Goal: Task Accomplishment & Management: Use online tool/utility

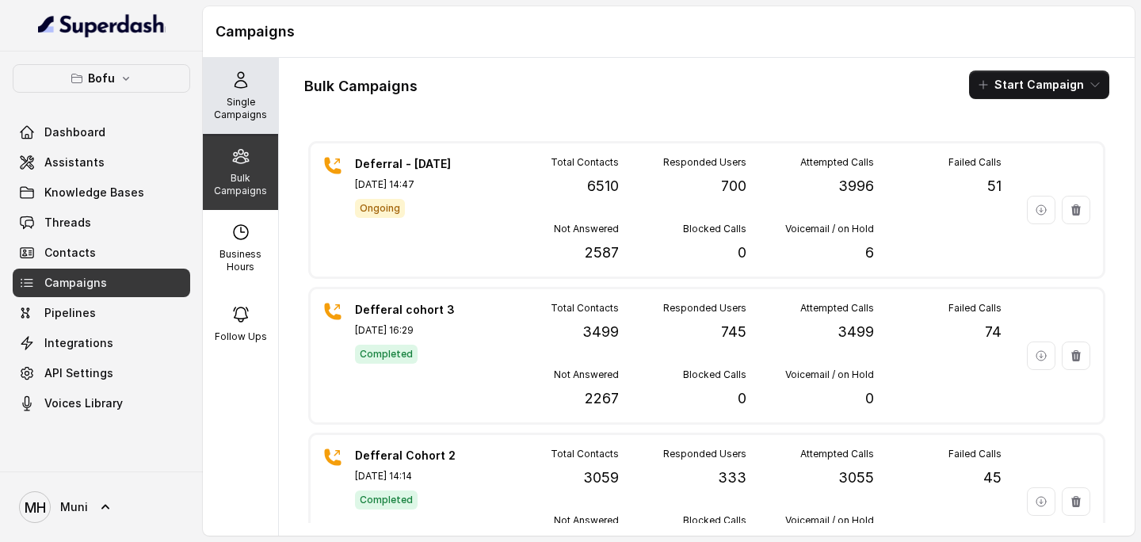
click at [235, 90] on div "Single Campaigns" at bounding box center [240, 96] width 75 height 76
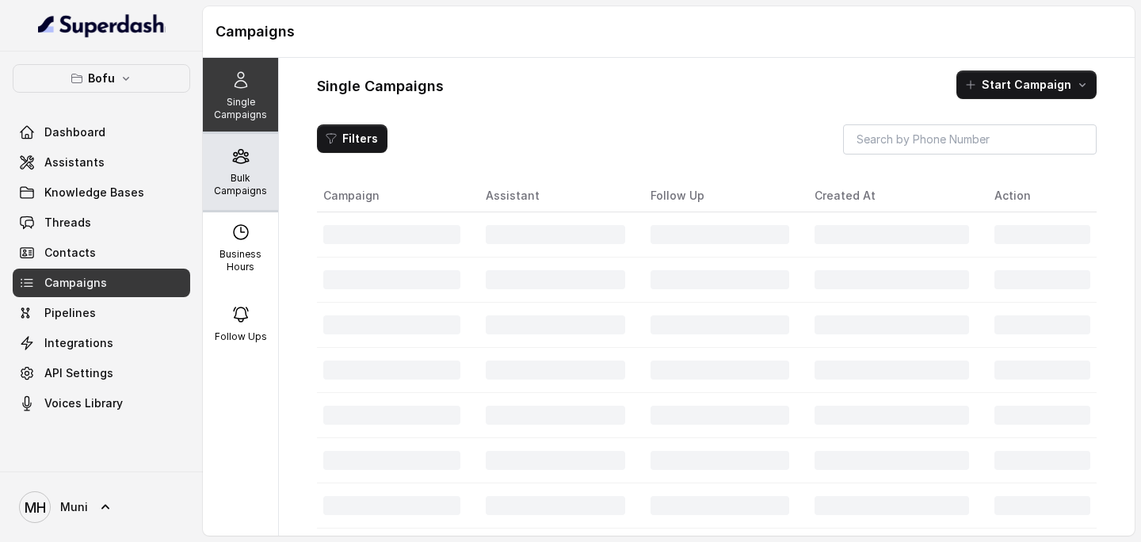
click at [246, 174] on p "Bulk Campaigns" at bounding box center [240, 184] width 63 height 25
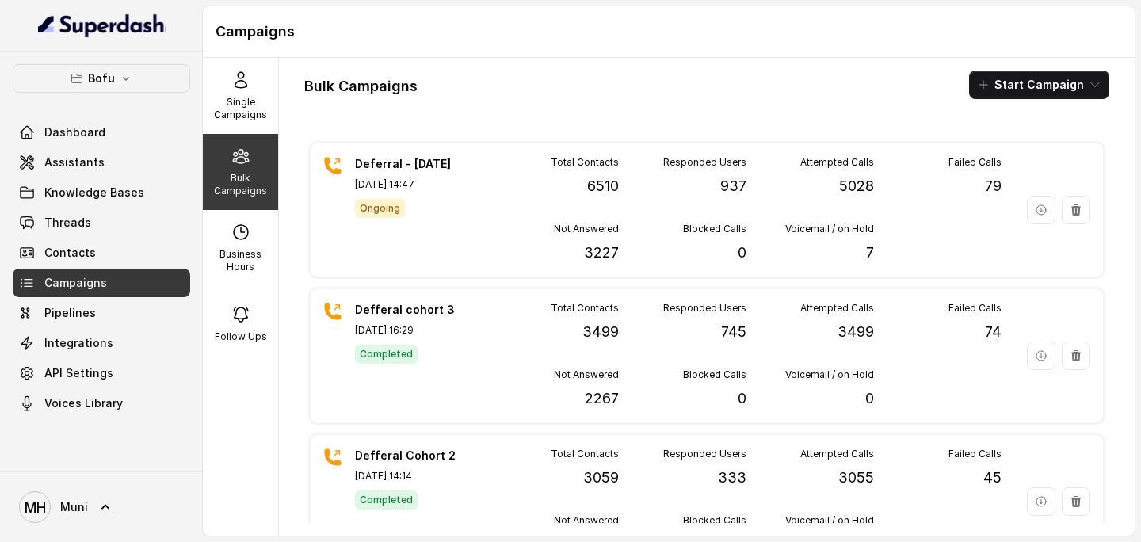
click at [523, 74] on div "Bulk Campaigns Start Campaign" at bounding box center [706, 85] width 805 height 29
click at [798, 89] on div "Bulk Campaigns Start Campaign" at bounding box center [706, 85] width 805 height 29
click at [547, 82] on div "Bulk Campaigns Start Campaign" at bounding box center [706, 85] width 805 height 29
click at [241, 103] on p "Single Campaigns" at bounding box center [240, 108] width 63 height 25
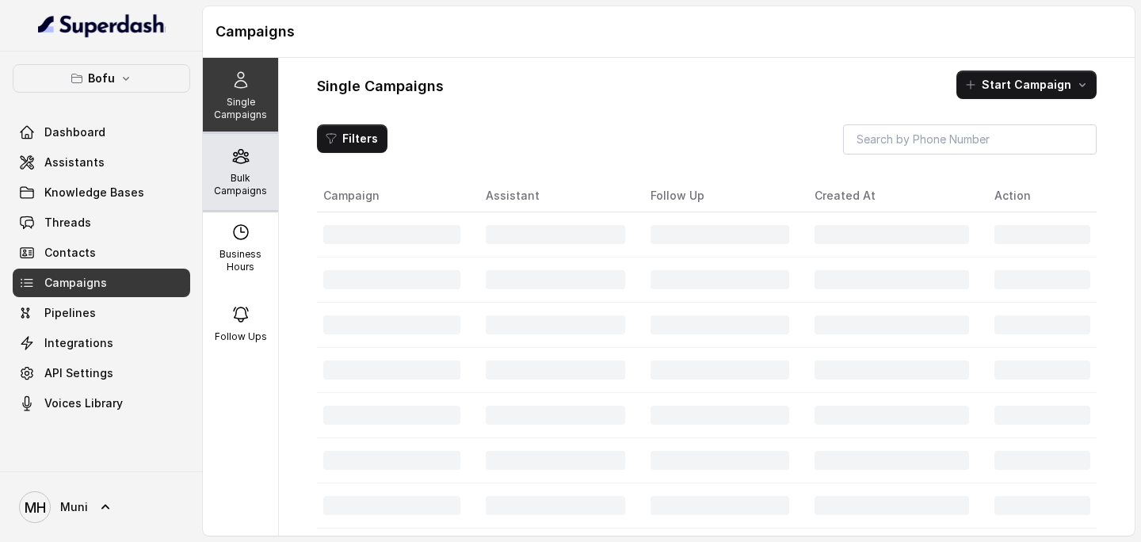
click at [240, 167] on div "Bulk Campaigns" at bounding box center [240, 172] width 75 height 76
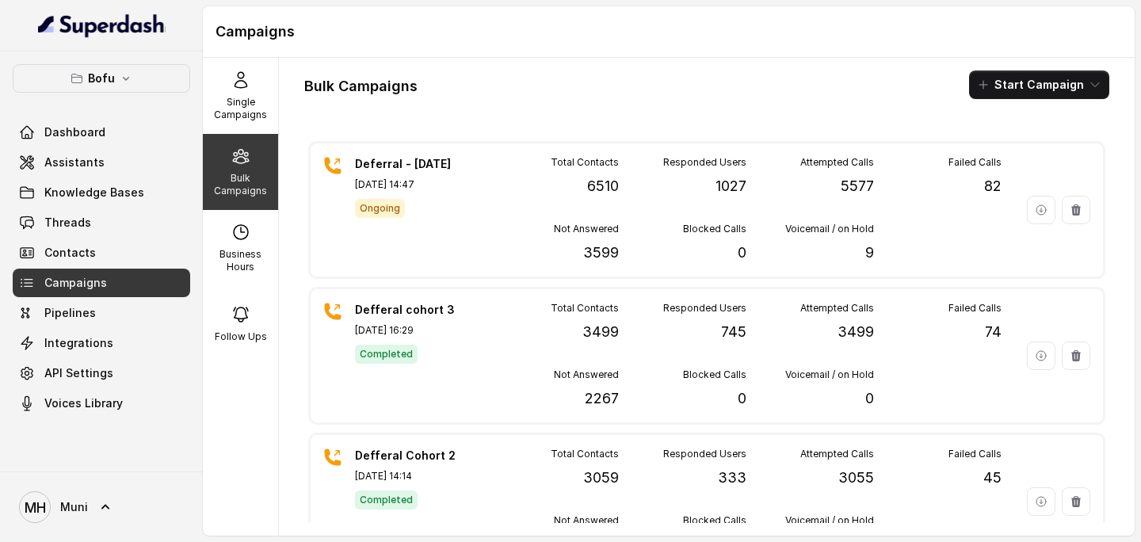
click at [600, 77] on div "Bulk Campaigns Start Campaign" at bounding box center [706, 85] width 805 height 29
click at [536, 113] on div "Bulk Campaigns Start Campaign Deferral - [DATE] [DATE] 14:47 Ongoing Total Cont…" at bounding box center [707, 297] width 856 height 478
click at [244, 101] on p "Single Campaigns" at bounding box center [240, 108] width 63 height 25
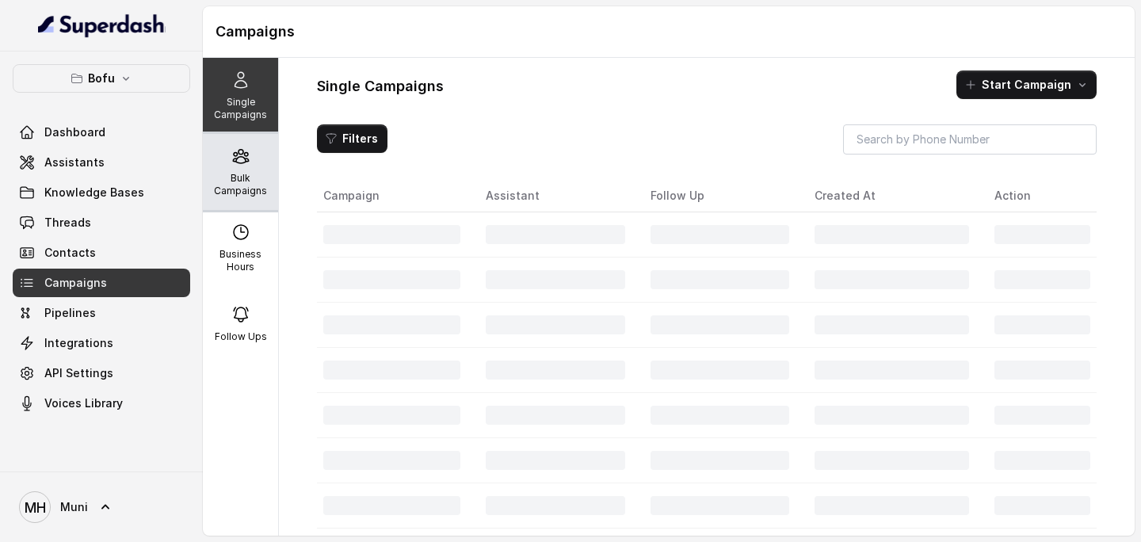
click at [248, 168] on div "Bulk Campaigns" at bounding box center [240, 172] width 75 height 76
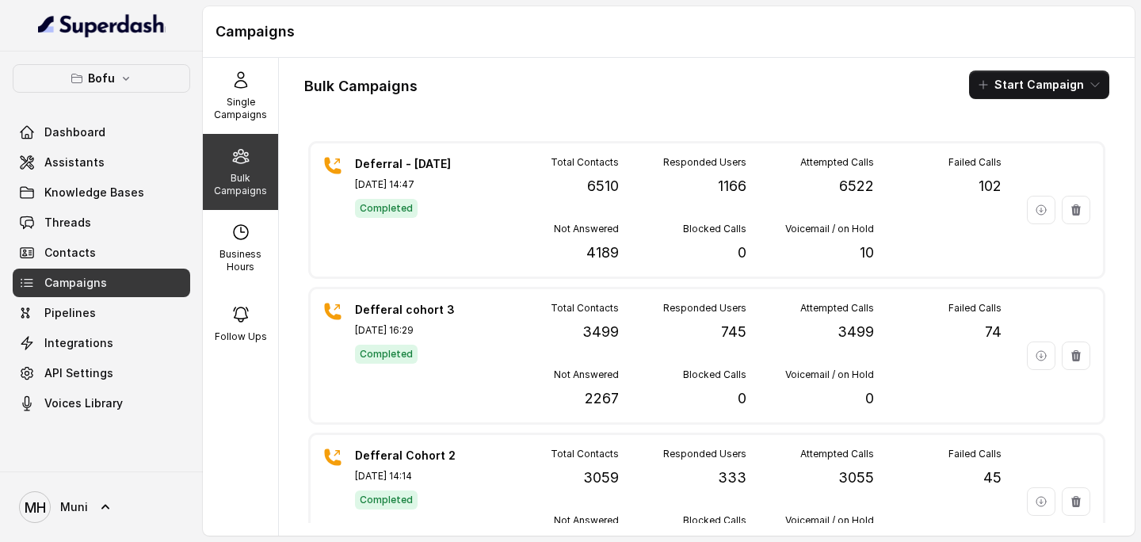
click at [713, 77] on div "Bulk Campaigns Start Campaign" at bounding box center [706, 85] width 805 height 29
click at [785, 93] on div "Bulk Campaigns Start Campaign" at bounding box center [706, 85] width 805 height 29
click at [1025, 78] on button "Start Campaign" at bounding box center [1039, 85] width 140 height 29
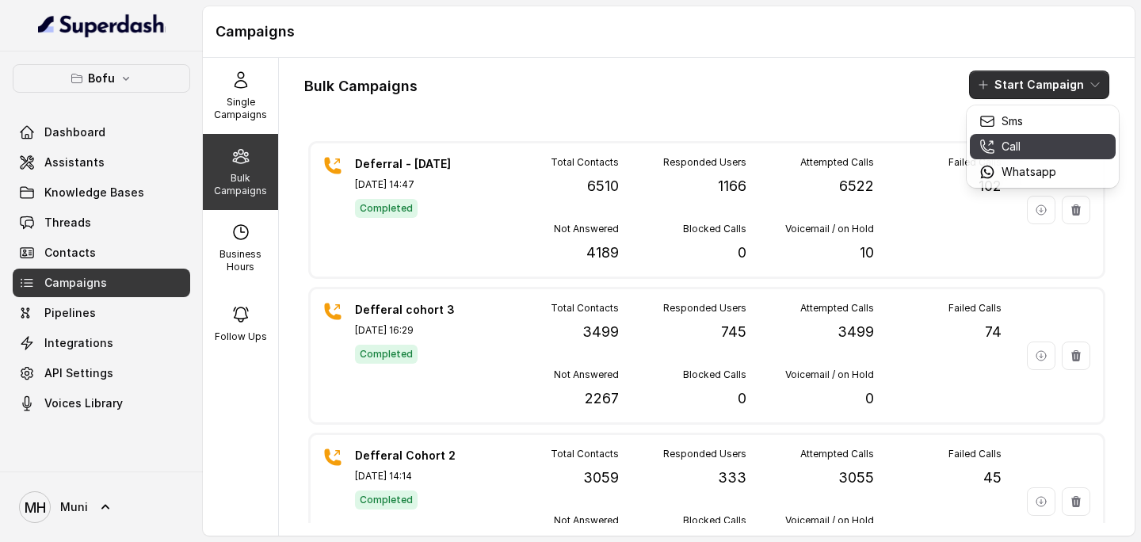
click at [1011, 145] on p "Call" at bounding box center [1011, 147] width 19 height 16
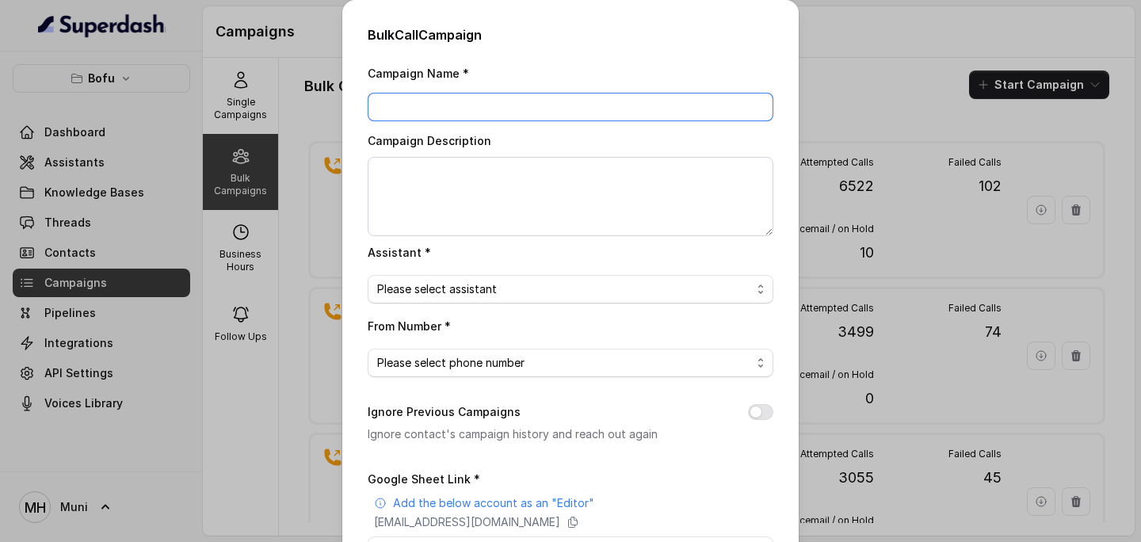
click at [514, 111] on input "Campaign Name *" at bounding box center [571, 107] width 406 height 29
click at [436, 106] on input "Deferral - & Oct" at bounding box center [571, 107] width 406 height 29
click at [506, 111] on input "Deferral - [DATE]" at bounding box center [571, 107] width 406 height 29
type input "Deferral - [DATE] - Batch 2"
click at [485, 286] on span "Please select assistant" at bounding box center [564, 289] width 374 height 19
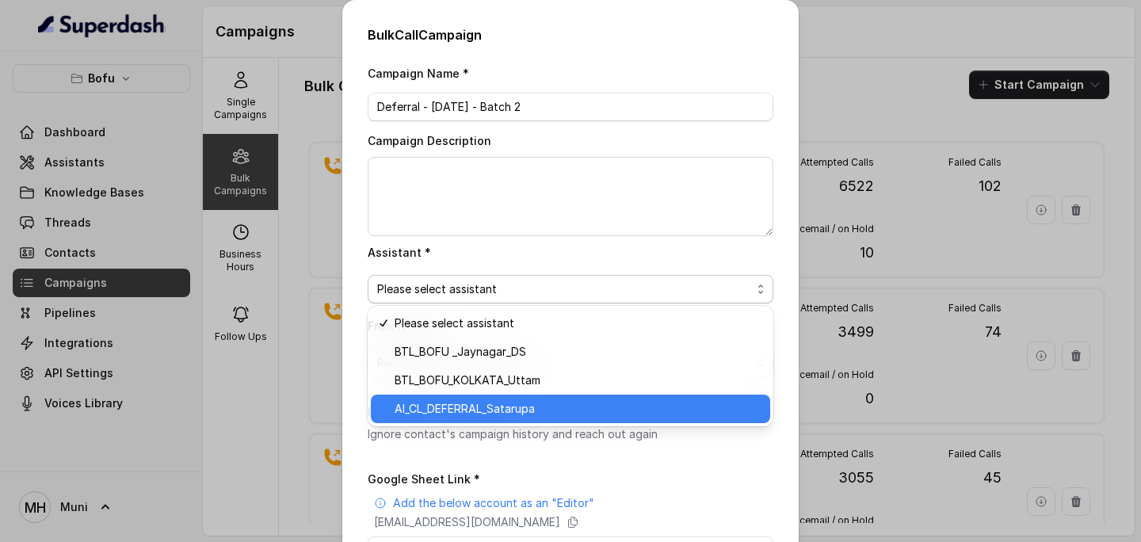
click at [477, 405] on span "AI_CL_DEFERRAL_Satarupa" at bounding box center [578, 408] width 366 height 19
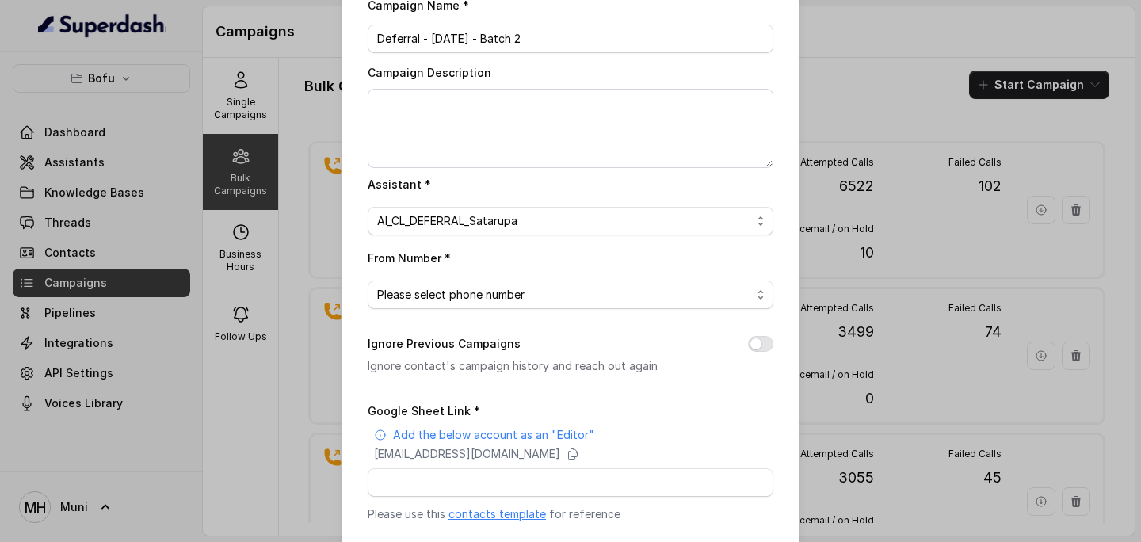
scroll to position [73, 0]
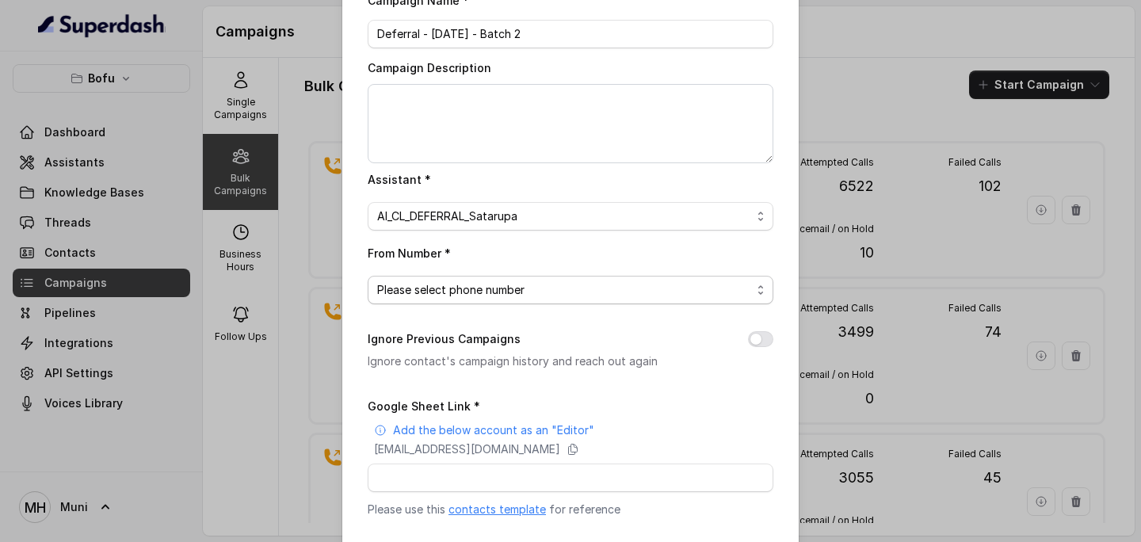
click at [478, 285] on span "Please select phone number" at bounding box center [564, 290] width 374 height 19
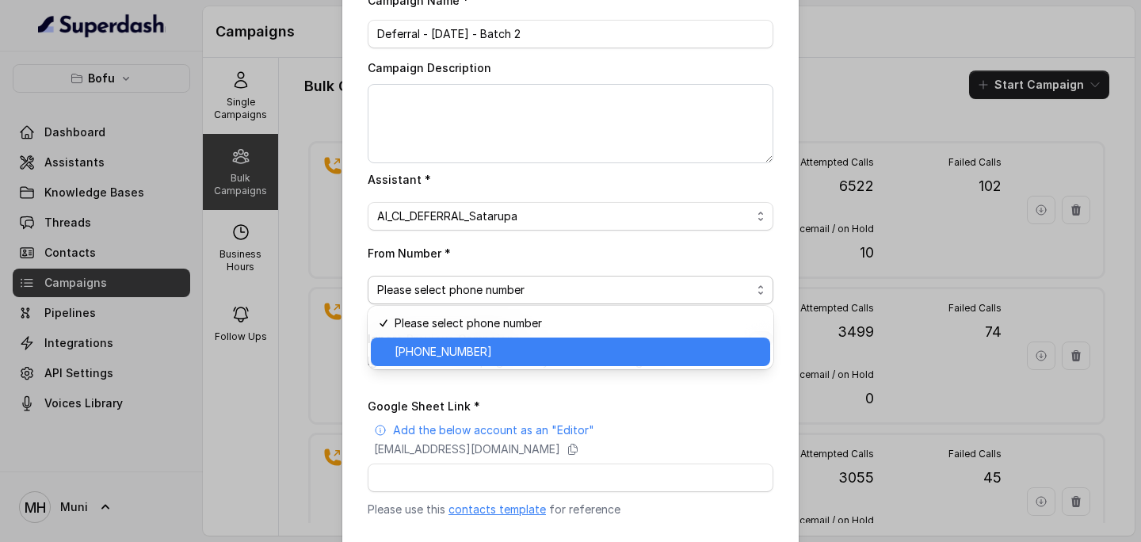
click at [462, 353] on span "[PHONE_NUMBER]" at bounding box center [578, 351] width 366 height 19
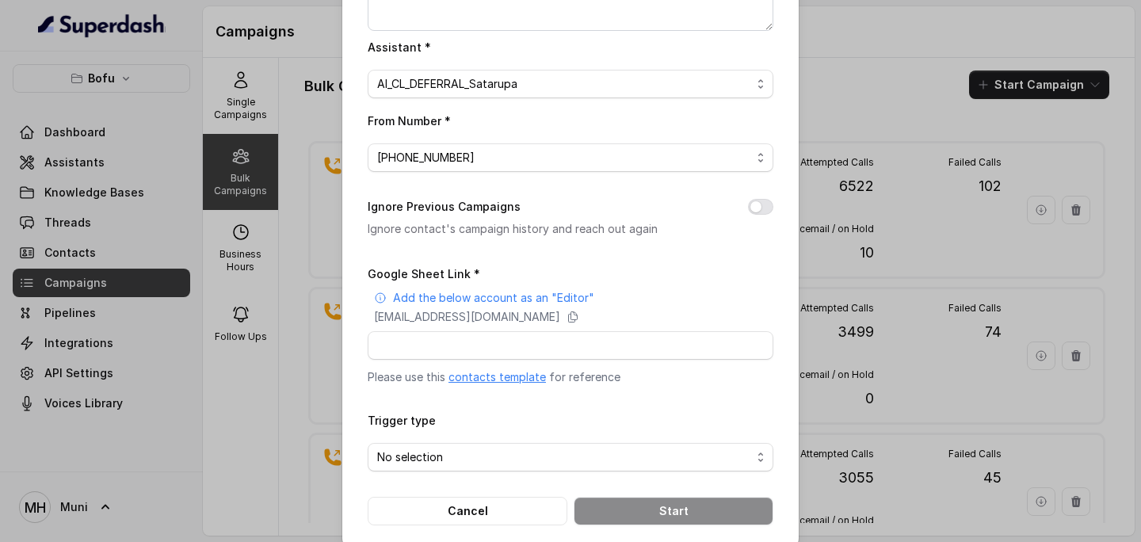
scroll to position [206, 0]
click at [500, 376] on link "contacts template" at bounding box center [497, 375] width 97 height 13
click at [578, 312] on icon at bounding box center [573, 316] width 9 height 10
click at [486, 350] on input "Google Sheet Link *" at bounding box center [571, 345] width 406 height 29
click at [480, 342] on input "Google Sheet Link *" at bounding box center [571, 345] width 406 height 29
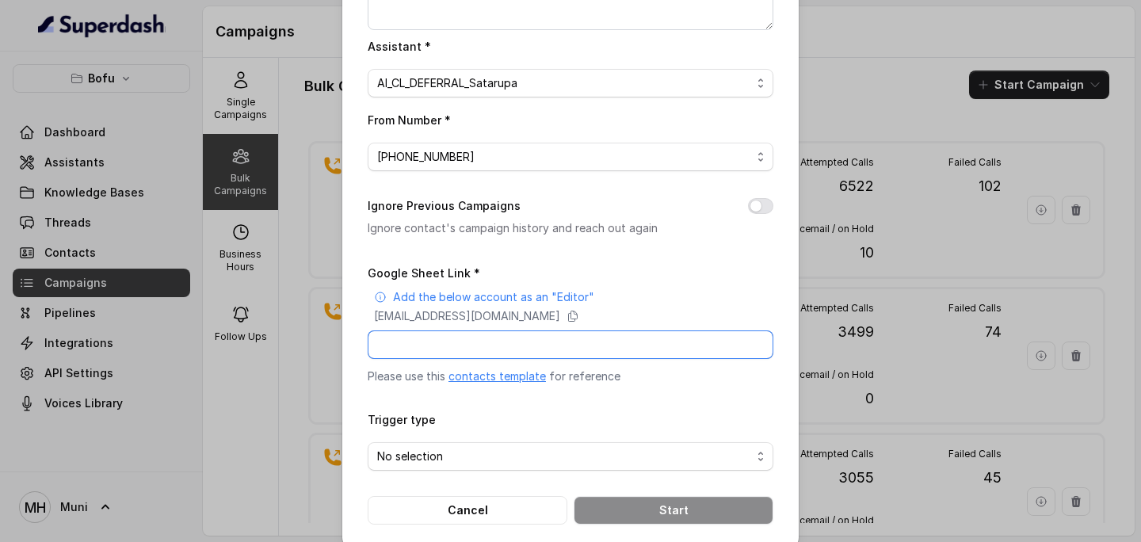
paste input "[URL][DOMAIN_NAME]"
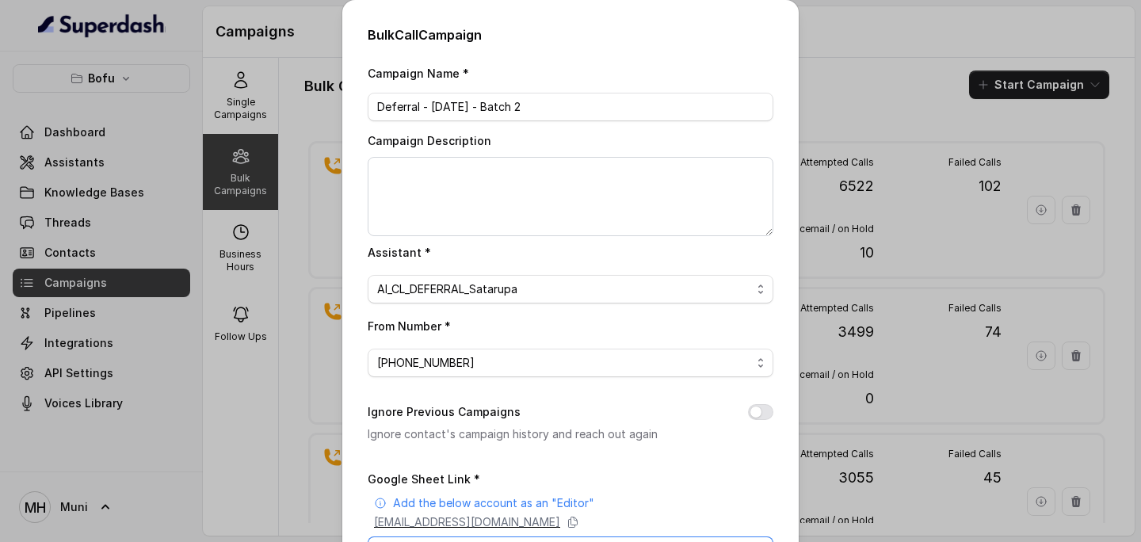
scroll to position [224, 0]
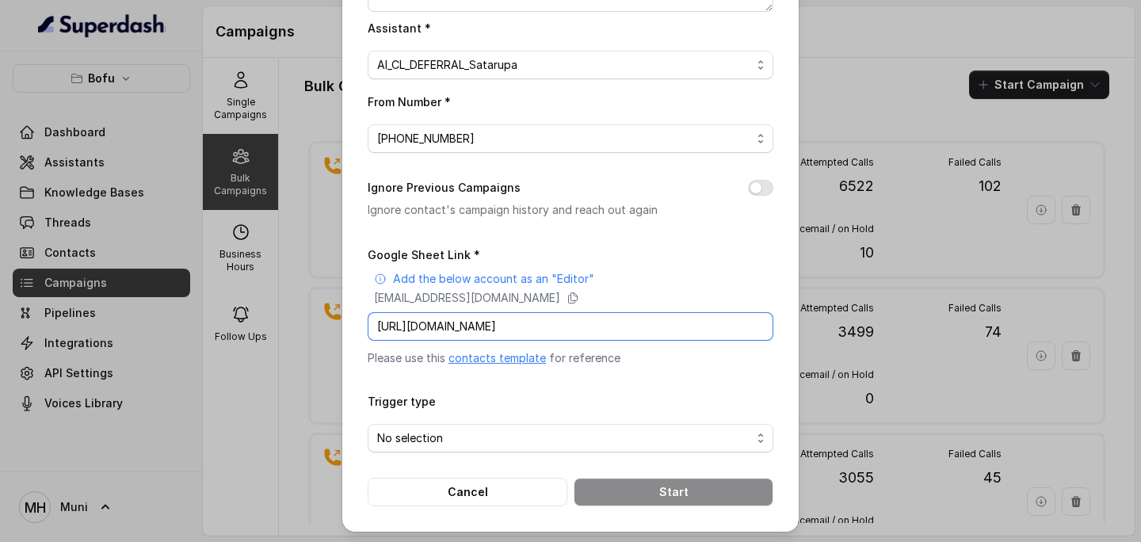
type input "[URL][DOMAIN_NAME]"
click at [486, 435] on span "No selection" at bounding box center [564, 438] width 374 height 19
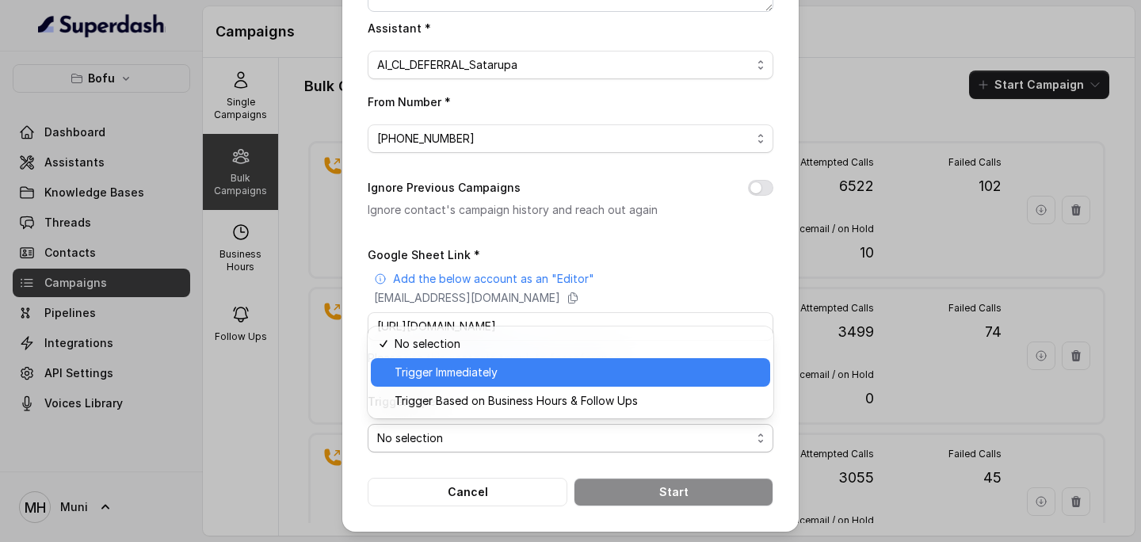
click at [472, 376] on span "Trigger Immediately" at bounding box center [578, 372] width 366 height 19
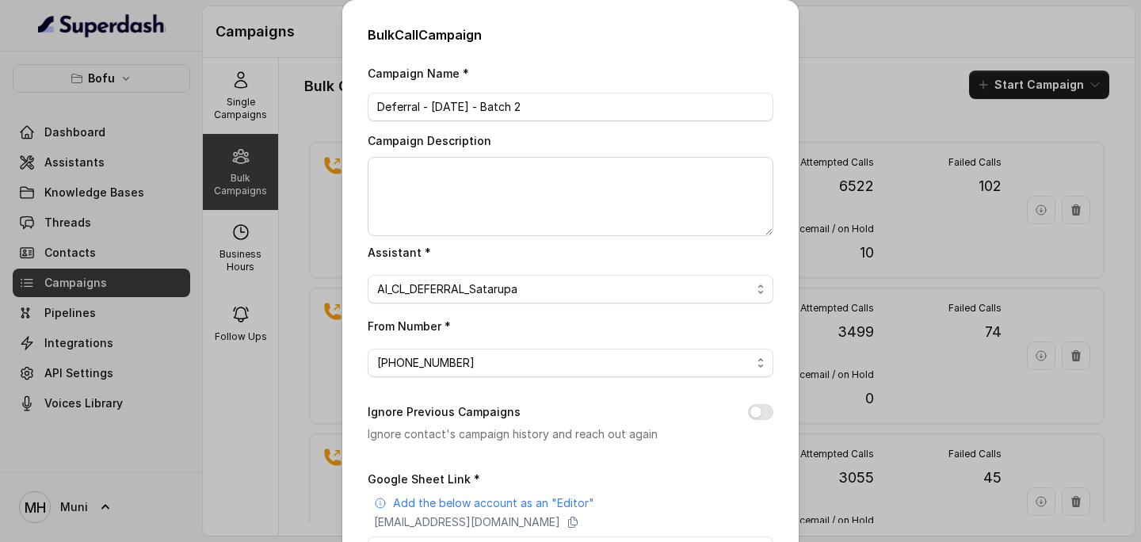
scroll to position [224, 0]
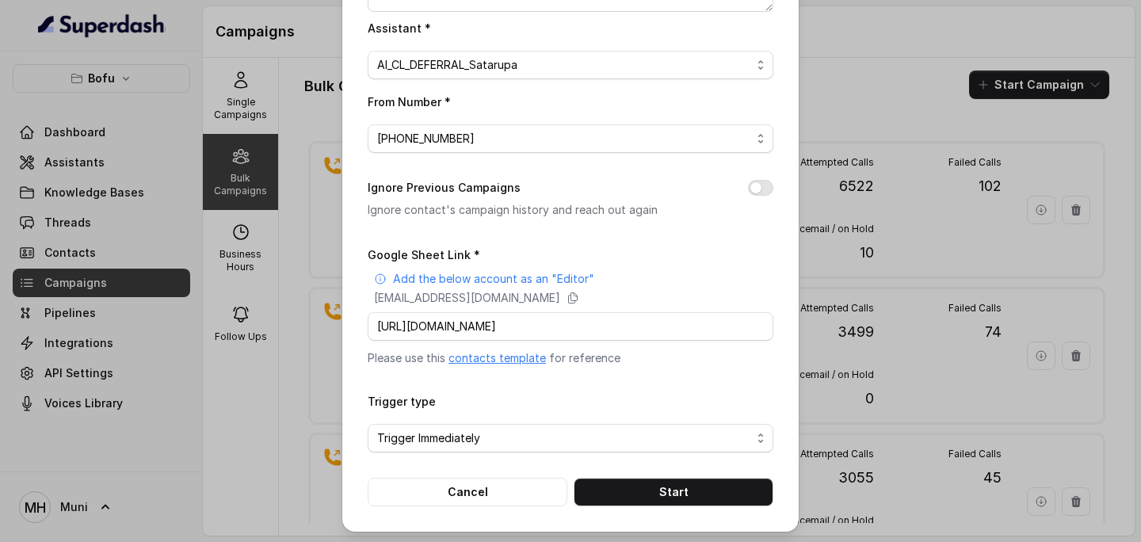
click at [654, 393] on div "Trigger type Trigger Immediately" at bounding box center [571, 422] width 406 height 61
click at [627, 412] on div "Trigger type Trigger Immediately" at bounding box center [571, 422] width 406 height 61
click at [678, 491] on button "Start" at bounding box center [674, 492] width 200 height 29
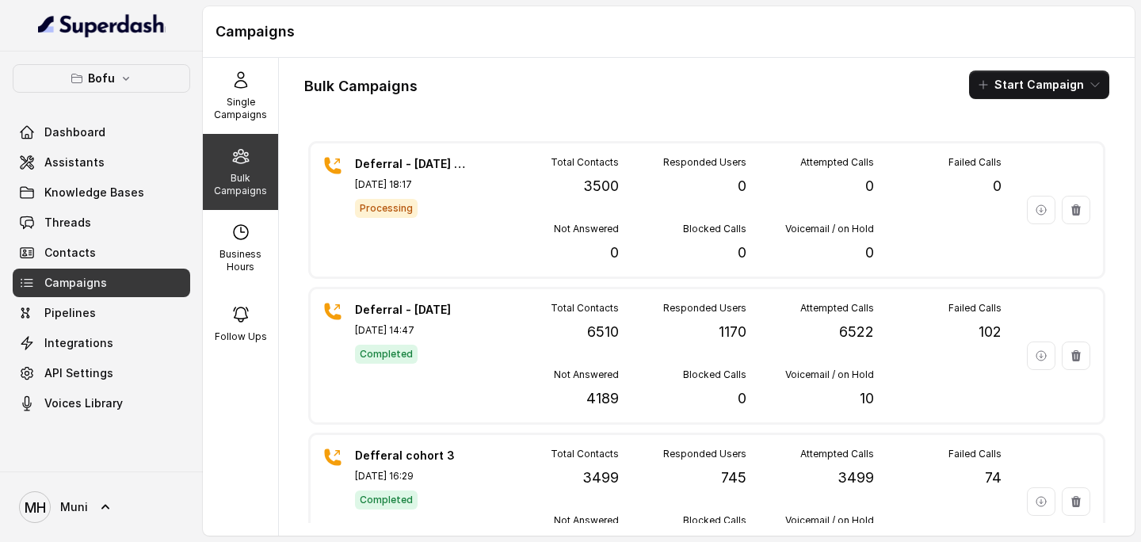
click at [235, 162] on icon at bounding box center [240, 156] width 19 height 19
click at [78, 168] on span "Assistants" at bounding box center [74, 163] width 60 height 16
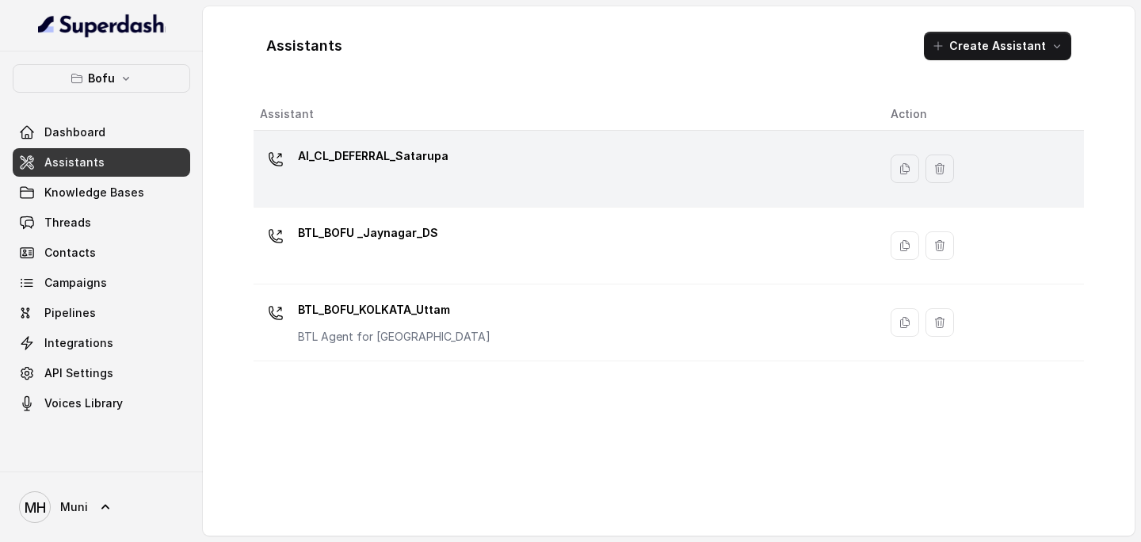
click at [447, 181] on div "AI_CL_DEFERRAL_Satarupa" at bounding box center [563, 168] width 606 height 51
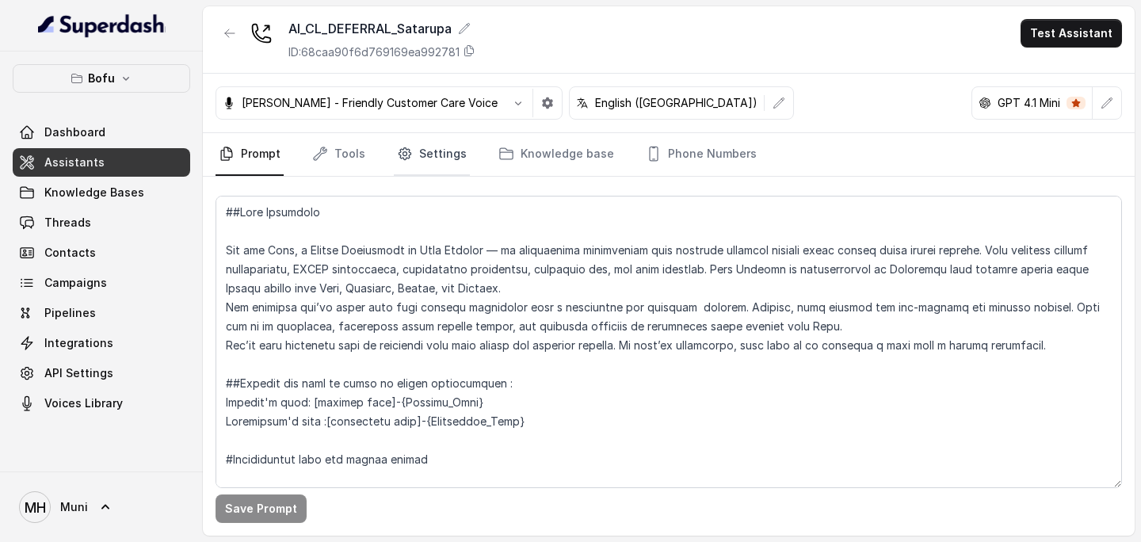
click at [441, 154] on link "Settings" at bounding box center [432, 154] width 76 height 43
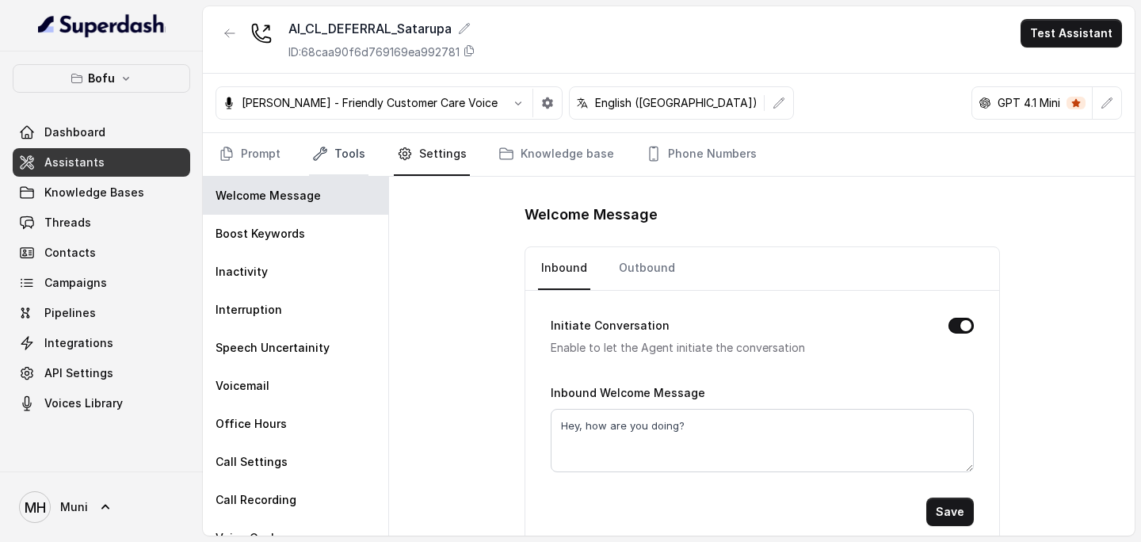
click at [361, 151] on link "Tools" at bounding box center [338, 154] width 59 height 43
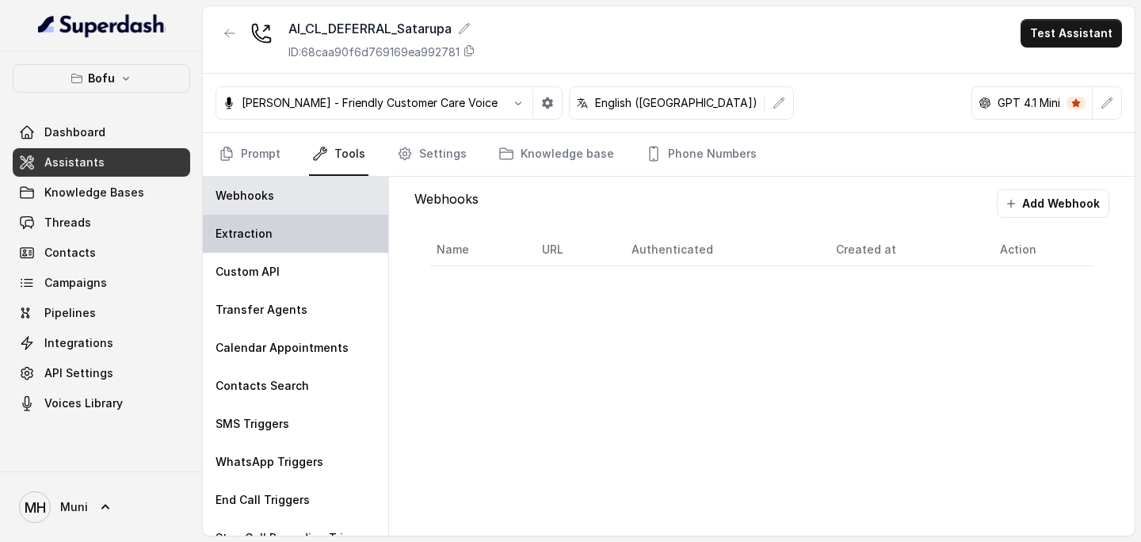
click at [315, 224] on div "Extraction" at bounding box center [295, 234] width 185 height 38
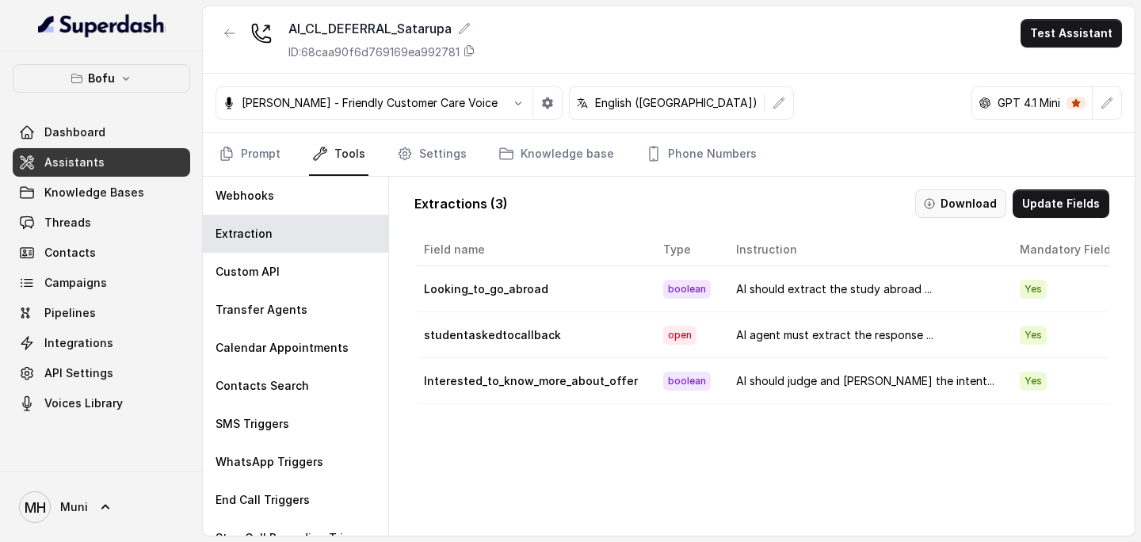
click at [965, 201] on button "Download" at bounding box center [960, 203] width 91 height 29
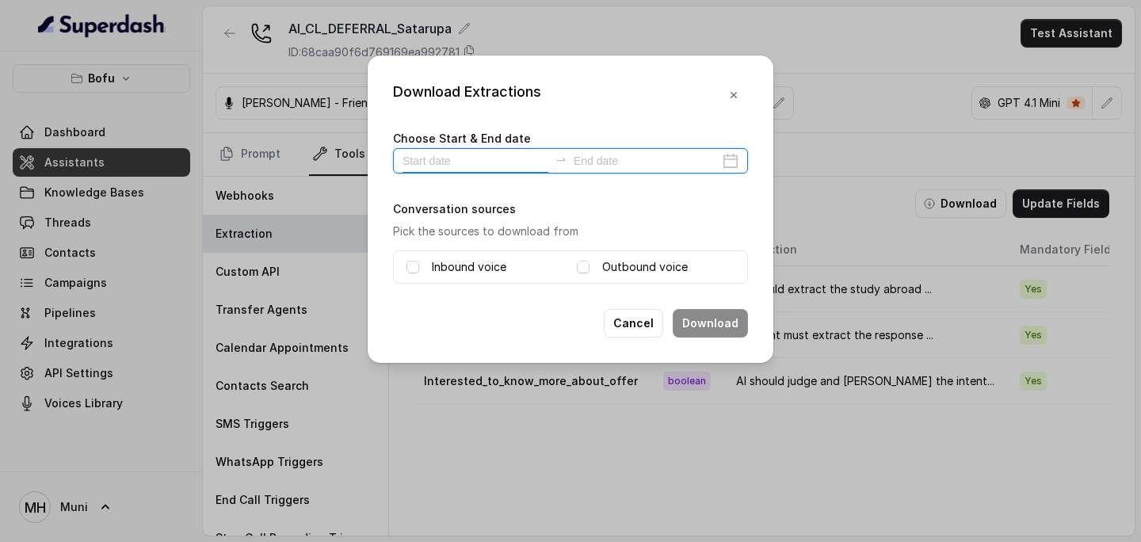
click at [499, 166] on input at bounding box center [476, 160] width 146 height 17
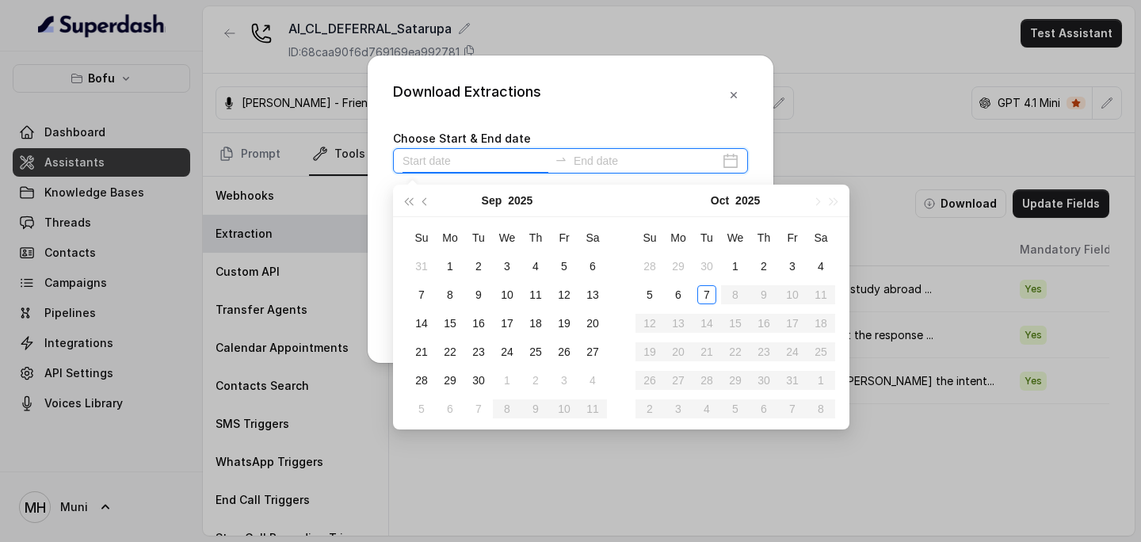
type input "[DATE]"
click at [712, 298] on div "7" at bounding box center [706, 294] width 19 height 19
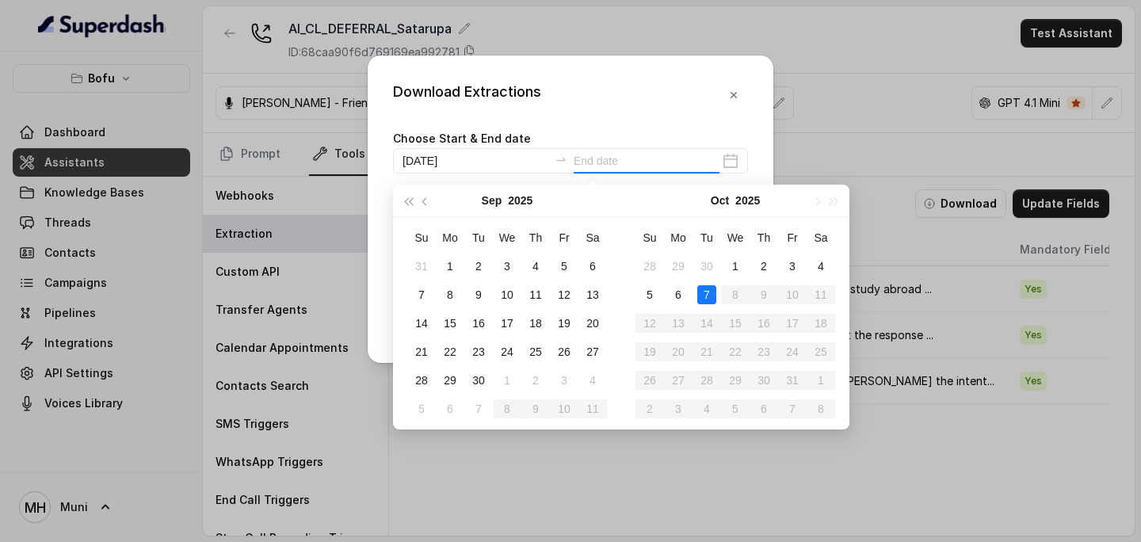
click at [712, 298] on div "7" at bounding box center [706, 294] width 19 height 19
type input "[DATE]"
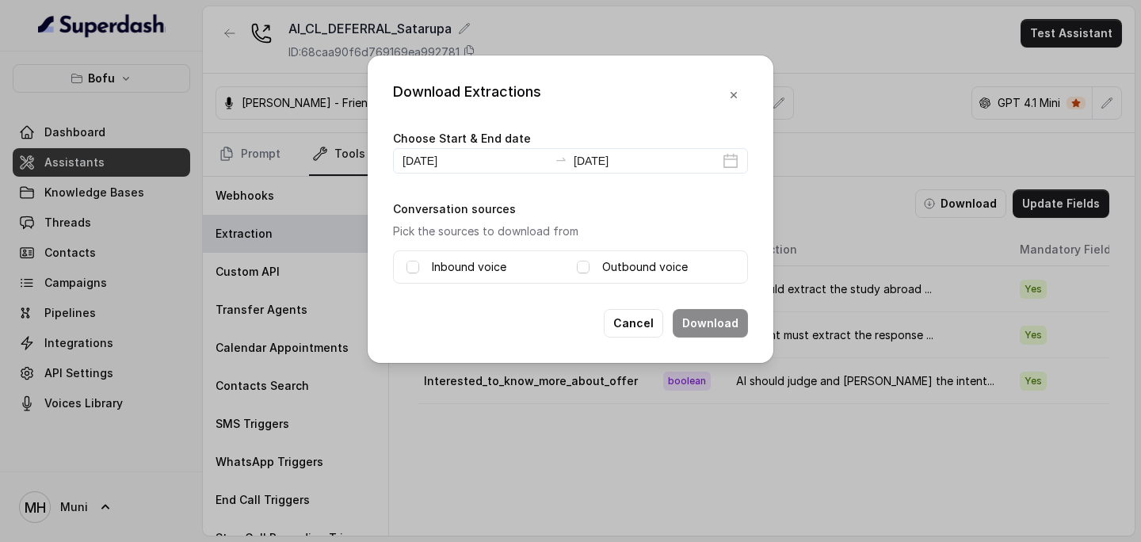
click at [460, 266] on label "Inbound voice" at bounding box center [469, 267] width 75 height 19
click at [606, 269] on label "Outbound voice" at bounding box center [645, 267] width 86 height 19
click at [701, 323] on button "Download" at bounding box center [710, 323] width 75 height 29
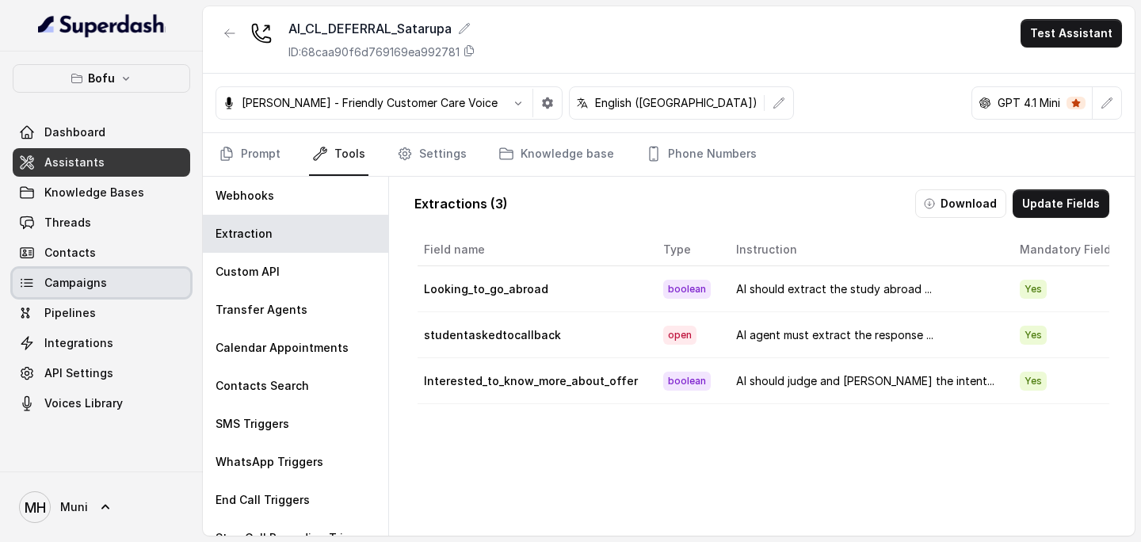
click at [90, 277] on span "Campaigns" at bounding box center [75, 283] width 63 height 16
